Goal: Find contact information: Find contact information

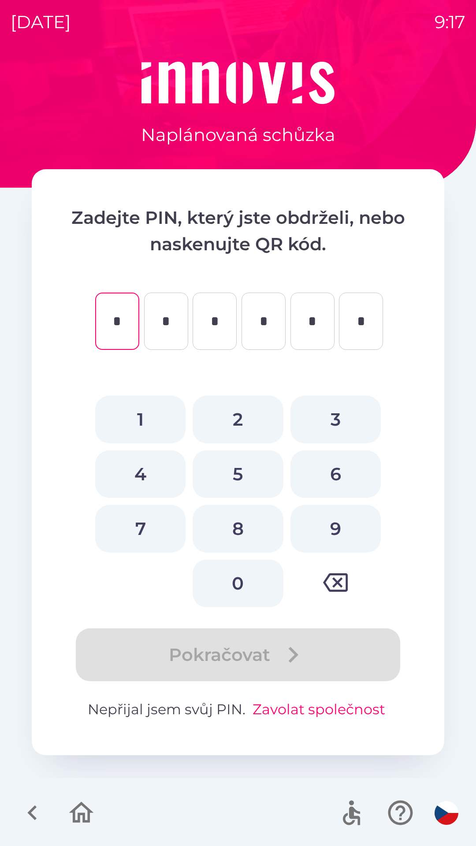
click at [318, 707] on button "Zavolat společnost" at bounding box center [319, 709] width 140 height 21
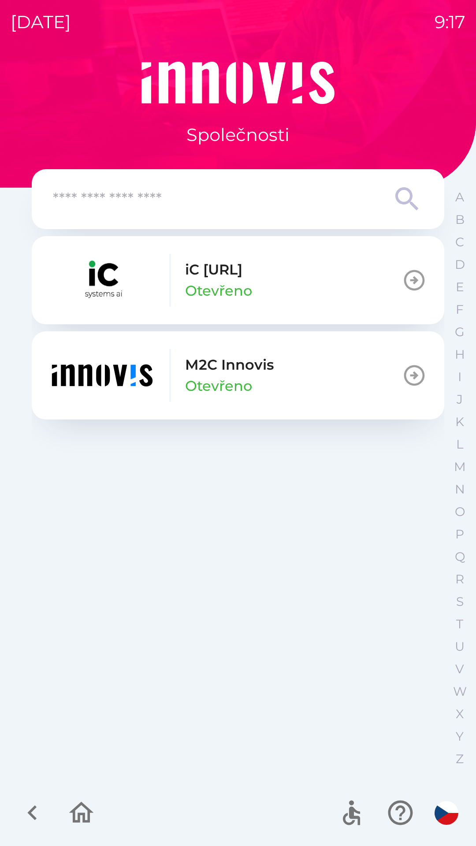
click at [302, 370] on button "M2C Innovis Otevřeno" at bounding box center [238, 375] width 412 height 88
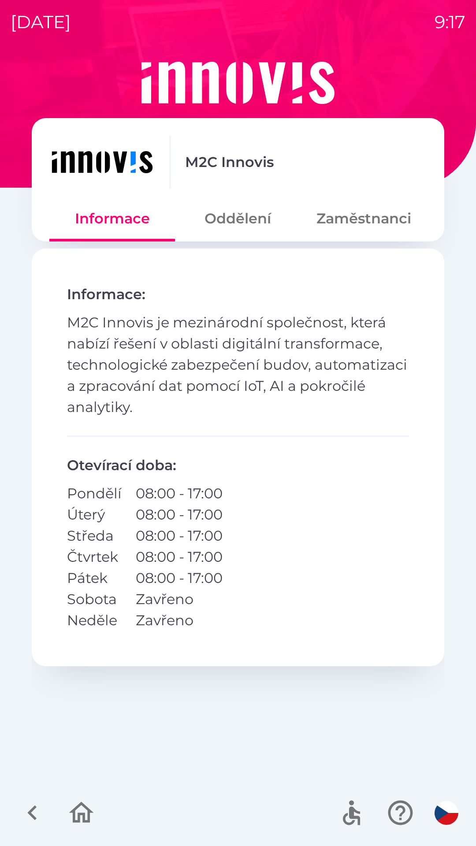
click at [369, 226] on button "Zaměstnanci" at bounding box center [364, 219] width 126 height 32
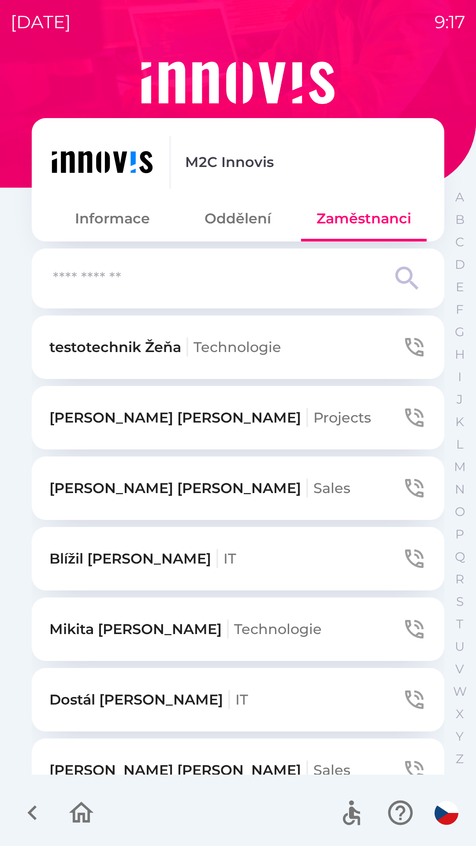
click at [400, 277] on icon at bounding box center [407, 279] width 32 height 32
click at [403, 275] on icon at bounding box center [407, 279] width 32 height 32
click at [195, 278] on input "text" at bounding box center [220, 279] width 335 height 24
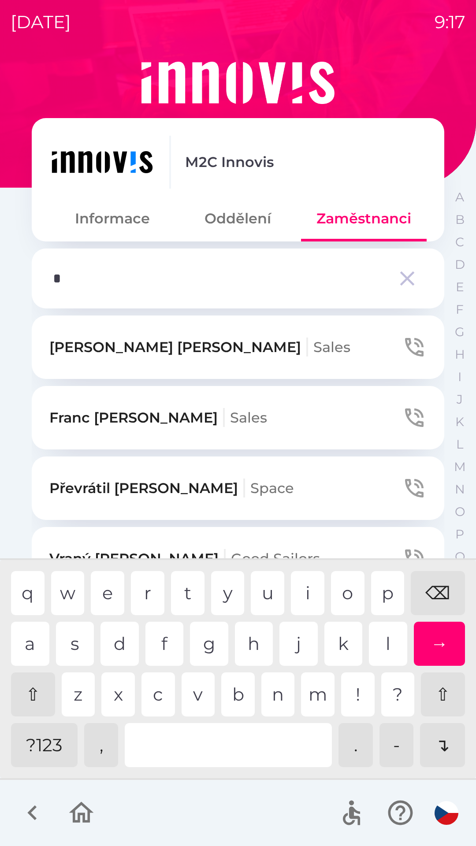
click at [386, 593] on div "p" at bounding box center [387, 593] width 33 height 44
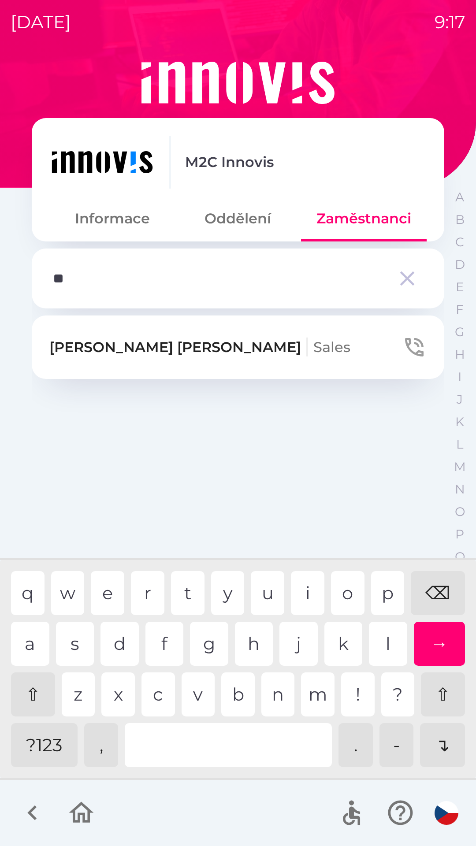
type input "***"
click at [115, 344] on p "[PERSON_NAME]" at bounding box center [199, 347] width 301 height 21
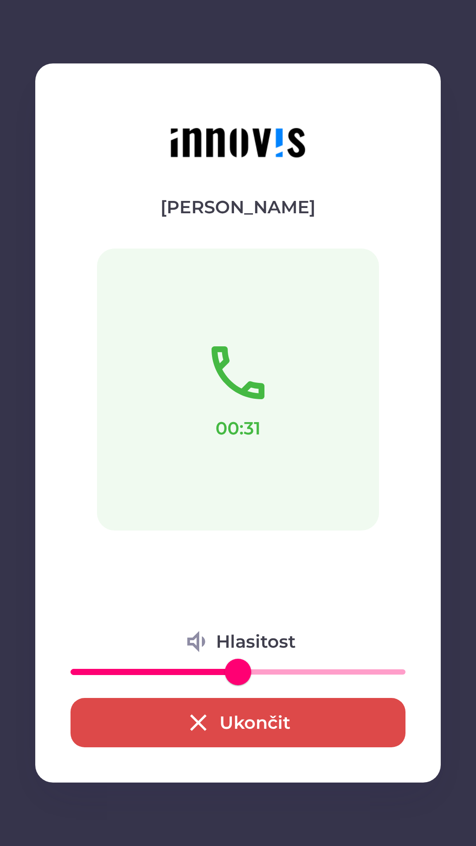
click at [203, 720] on icon "button" at bounding box center [198, 722] width 28 height 28
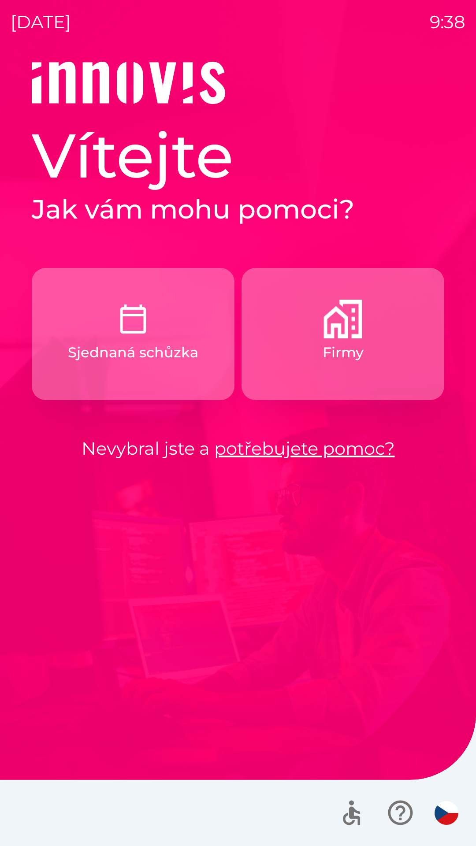
click at [312, 341] on button "Firmy" at bounding box center [342, 334] width 203 height 132
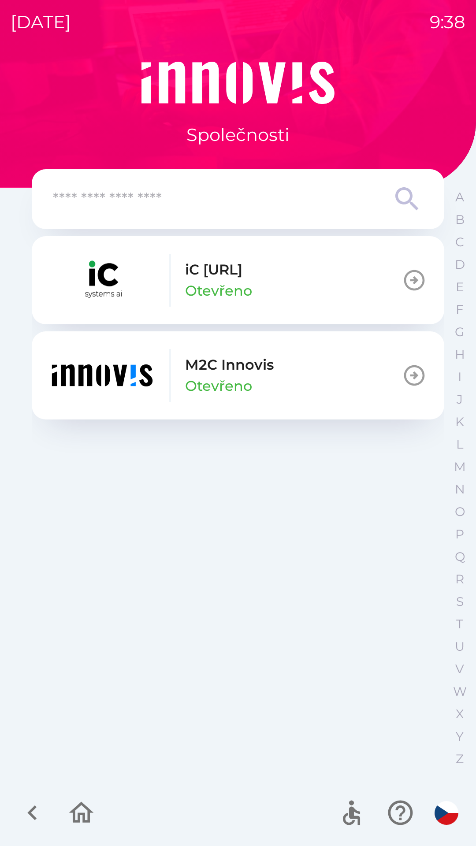
click at [260, 368] on p "M2C Innovis" at bounding box center [229, 364] width 89 height 21
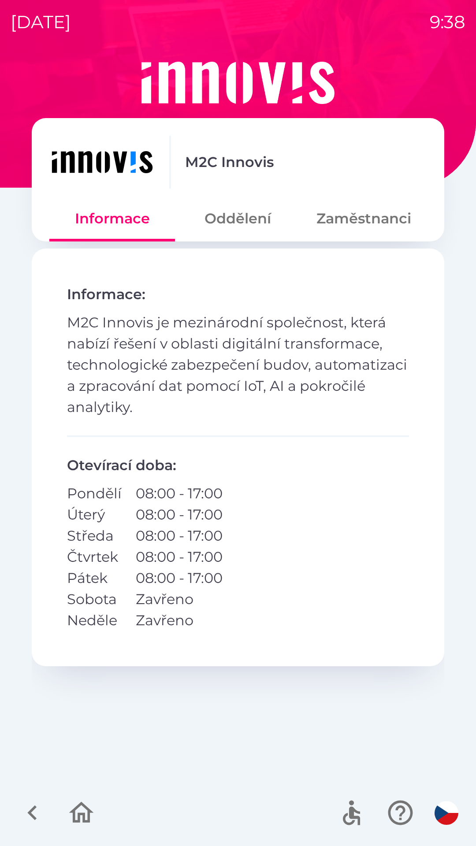
click at [346, 225] on button "Zaměstnanci" at bounding box center [364, 219] width 126 height 32
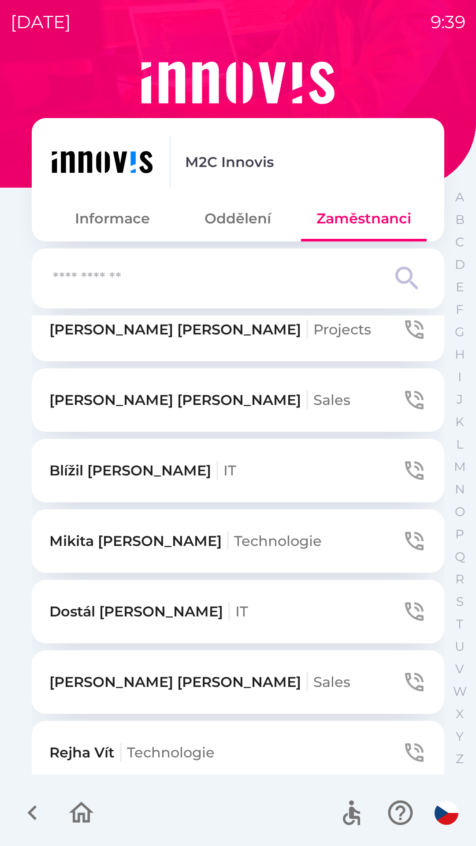
scroll to position [152, 0]
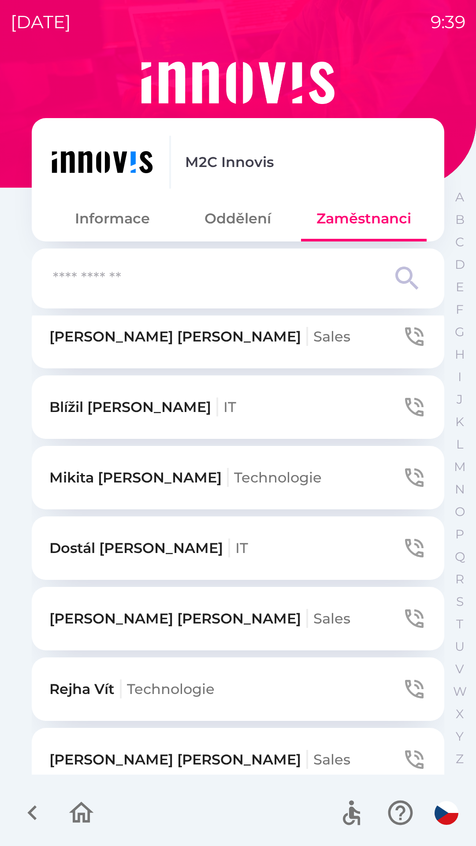
click at [144, 618] on p "[PERSON_NAME]" at bounding box center [199, 618] width 301 height 21
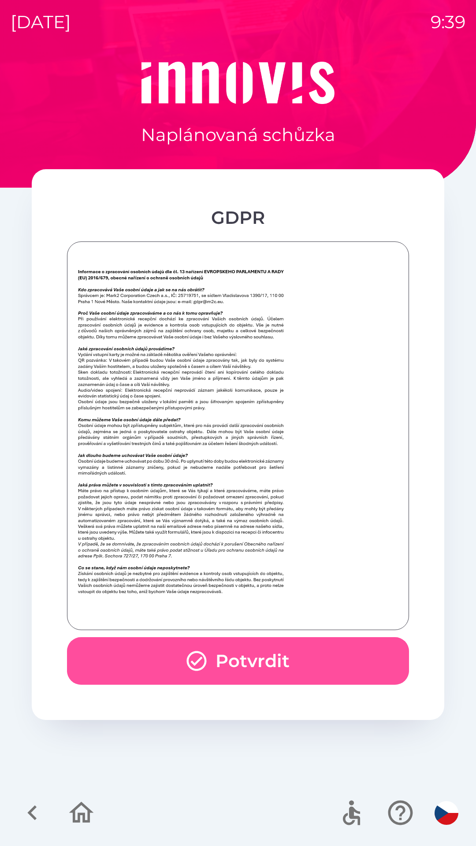
click at [237, 657] on button "Potvrdit" at bounding box center [238, 661] width 342 height 48
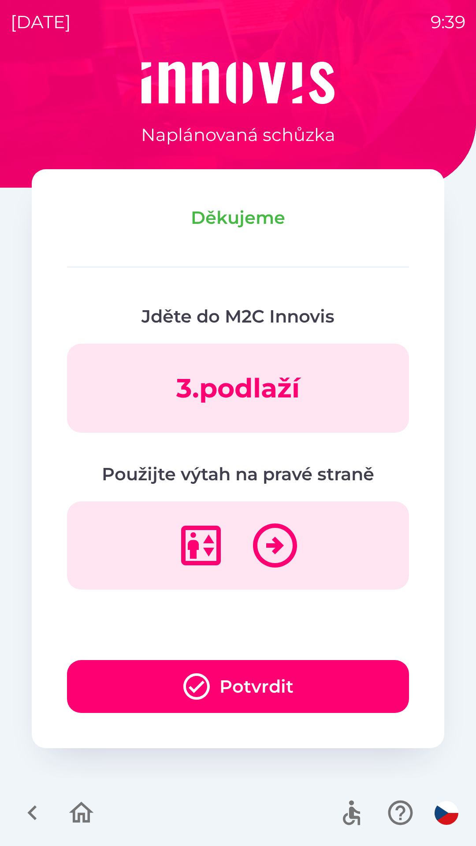
click at [197, 673] on icon "button" at bounding box center [197, 687] width 32 height 32
